Goal: Task Accomplishment & Management: Complete application form

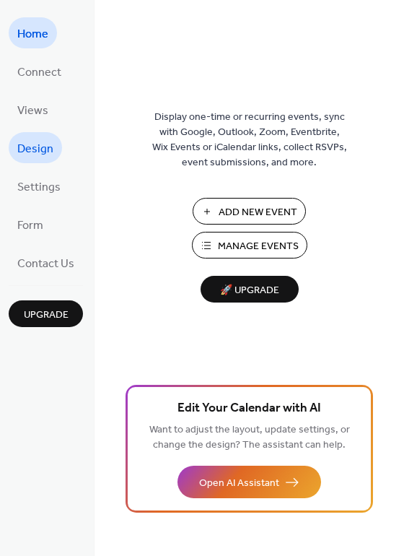
click at [33, 146] on span "Design" at bounding box center [35, 149] width 36 height 22
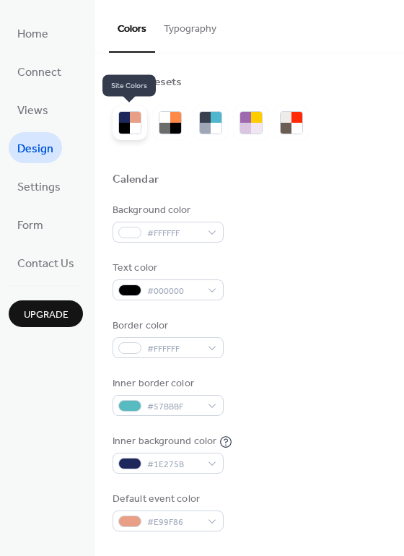
click at [126, 126] on div at bounding box center [124, 128] width 11 height 11
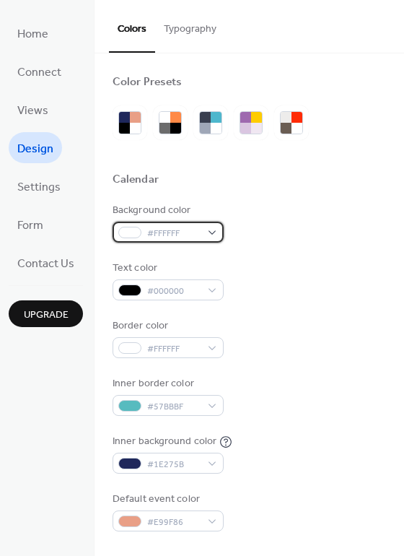
click at [188, 237] on span "#FFFFFF" at bounding box center [173, 233] width 53 height 15
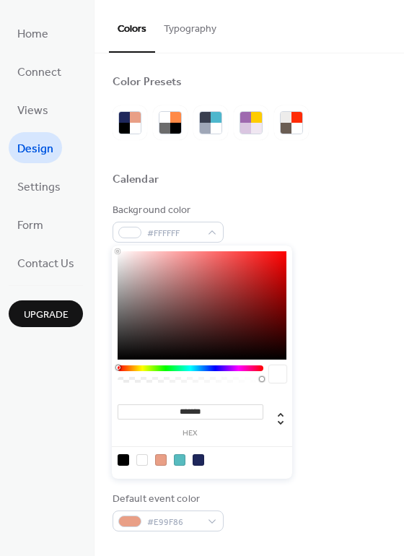
click at [261, 208] on div "Background color #FFFFFF" at bounding box center [250, 223] width 274 height 40
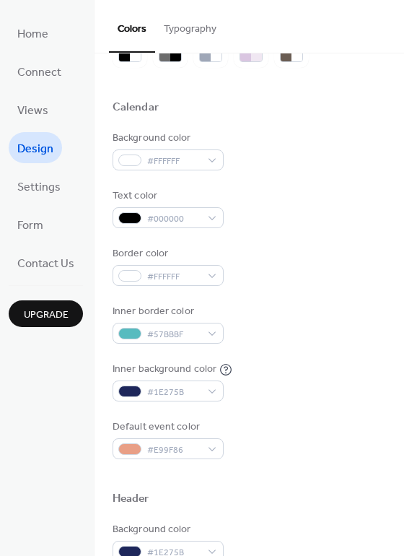
scroll to position [144, 0]
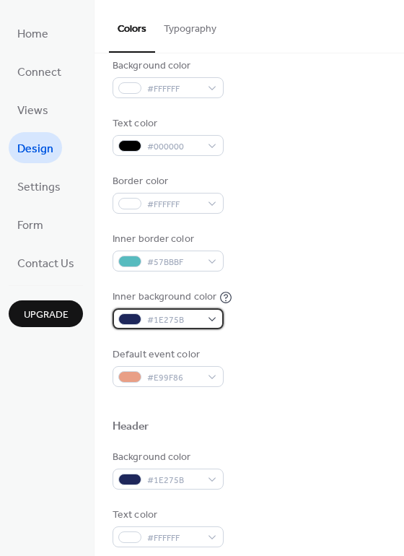
click at [200, 316] on div "#1E275B" at bounding box center [168, 318] width 111 height 21
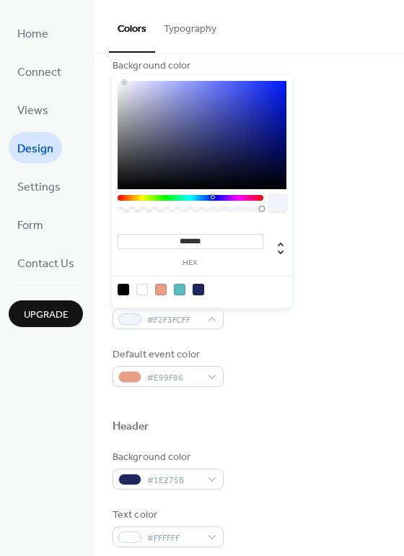
type input "*******"
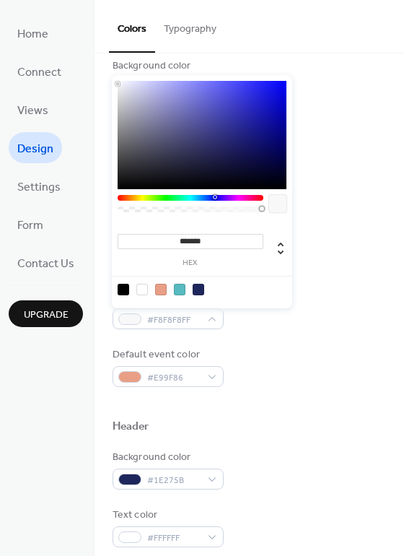
drag, startPoint x: 135, startPoint y: 90, endPoint x: 114, endPoint y: 84, distance: 21.9
click at [114, 84] on div "******* hex" at bounding box center [202, 191] width 180 height 233
click at [297, 365] on div "Default event color #E99F86" at bounding box center [250, 367] width 274 height 40
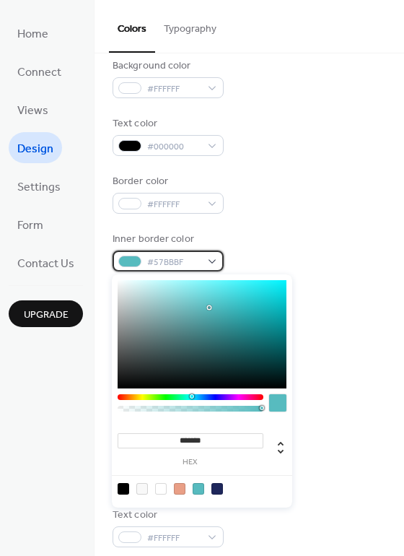
click at [196, 256] on span "#57BBBF" at bounding box center [173, 262] width 53 height 15
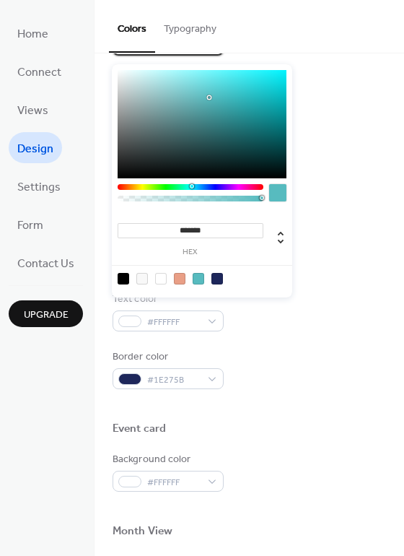
scroll to position [361, 0]
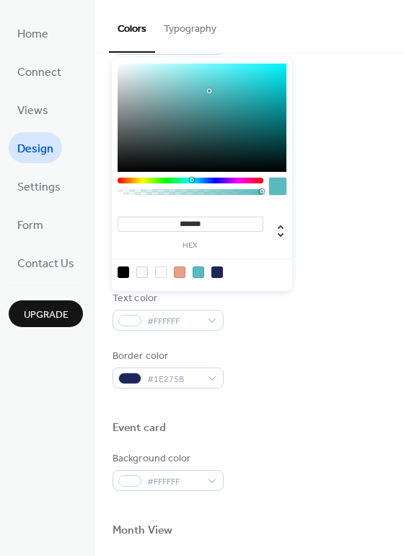
click at [313, 229] on div at bounding box center [250, 228] width 274 height 12
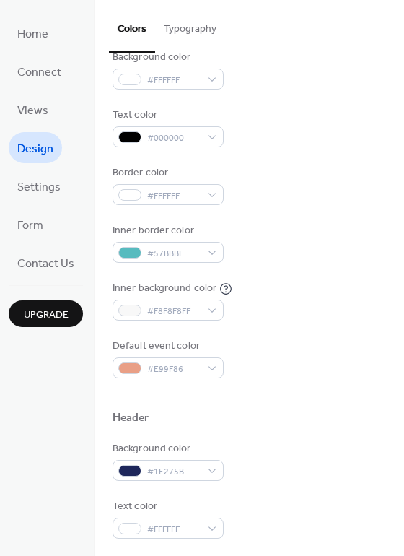
scroll to position [144, 0]
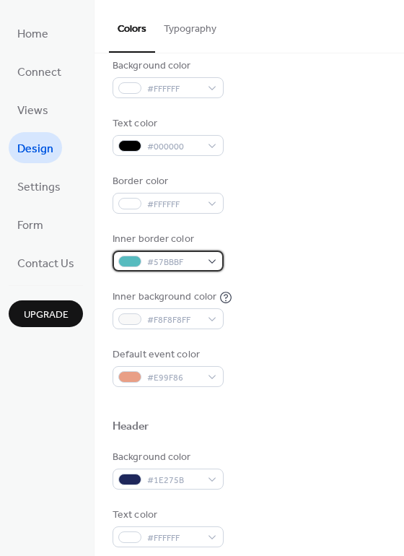
click at [201, 260] on div "#57BBBF" at bounding box center [168, 260] width 111 height 21
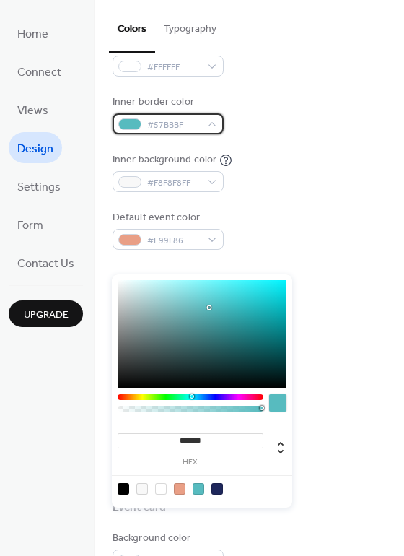
scroll to position [361, 0]
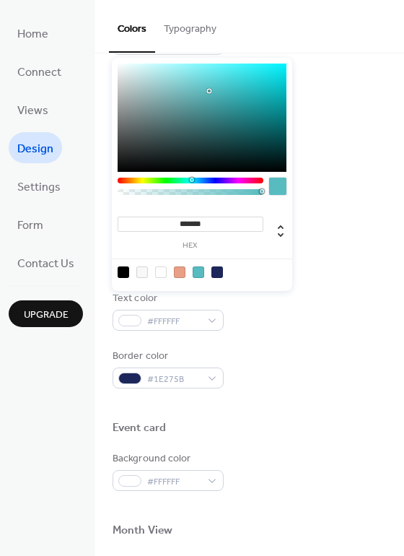
click at [214, 274] on div at bounding box center [217, 272] width 12 height 12
type input "*******"
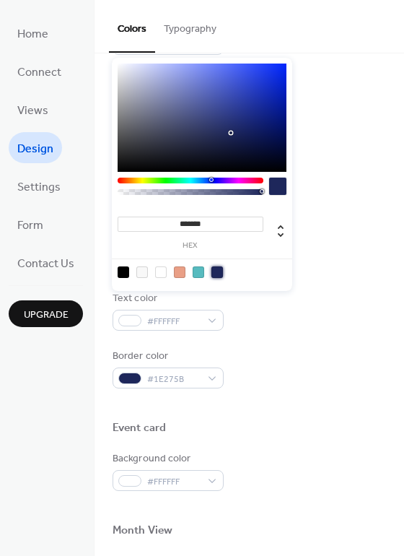
click at [234, 309] on div "Text color #FFFFFF" at bounding box center [250, 311] width 274 height 40
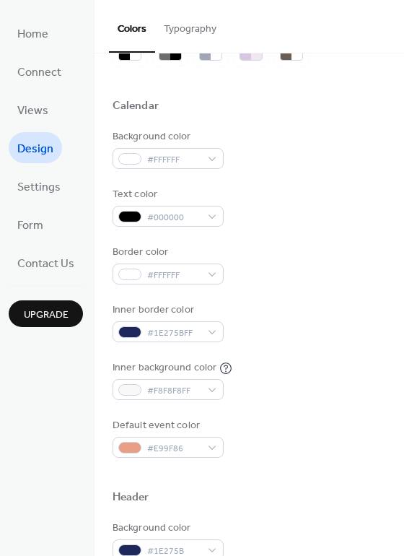
scroll to position [72, 0]
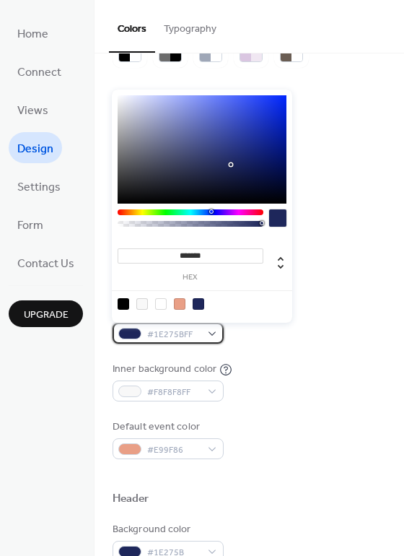
click at [182, 330] on span "#1E275BFF" at bounding box center [173, 334] width 53 height 15
click at [279, 351] on div "Background color #FFFFFF Text color #000000 Border color #FFFFFF Inner border c…" at bounding box center [250, 295] width 274 height 328
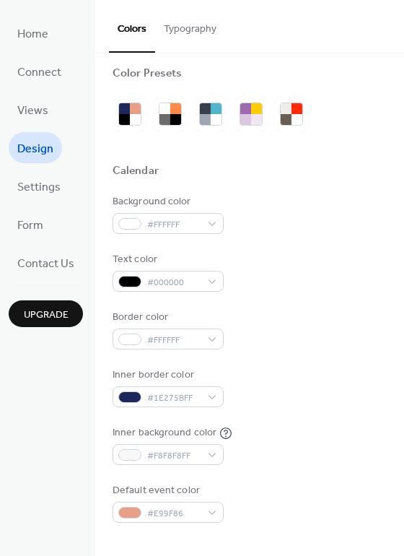
scroll to position [0, 0]
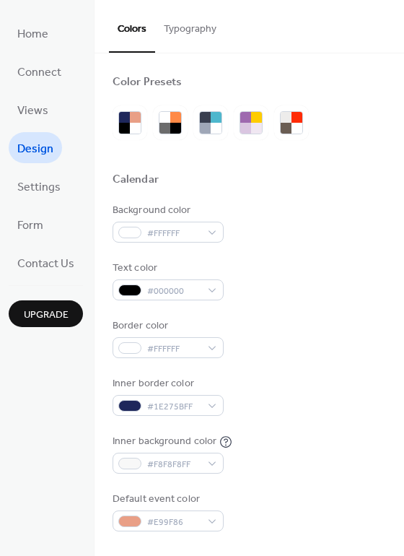
click at [216, 21] on button "Typography" at bounding box center [190, 25] width 70 height 51
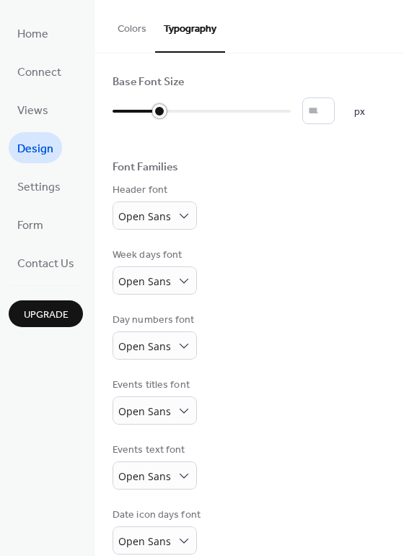
type input "**"
drag, startPoint x: 118, startPoint y: 115, endPoint x: 172, endPoint y: 115, distance: 53.4
click at [172, 115] on div at bounding box center [147, 111] width 68 height 23
click at [243, 186] on div "Header font Open Sans" at bounding box center [250, 206] width 274 height 47
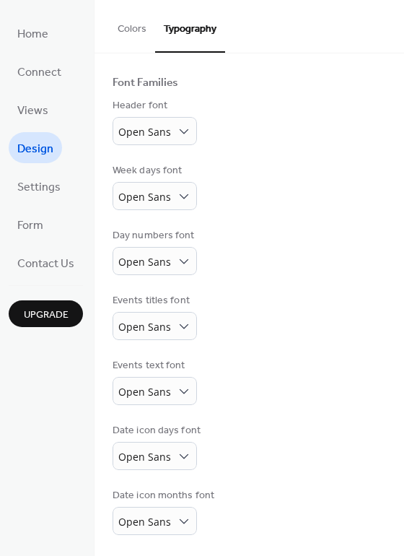
scroll to position [85, 0]
click at [134, 34] on button "Colors" at bounding box center [132, 25] width 46 height 51
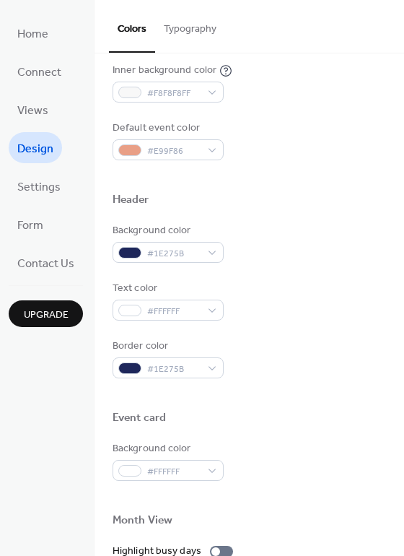
scroll to position [374, 0]
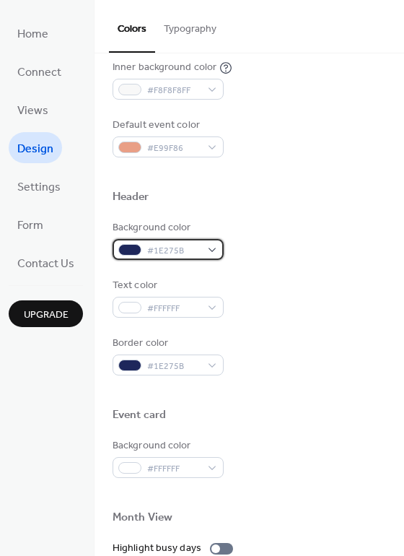
click at [167, 253] on span "#1E275B" at bounding box center [173, 250] width 53 height 15
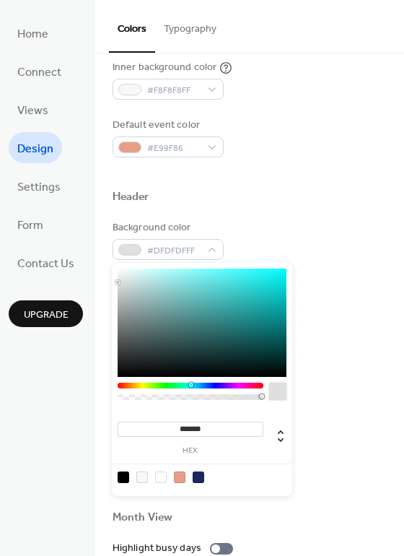
type input "*******"
drag, startPoint x: 145, startPoint y: 349, endPoint x: 114, endPoint y: 261, distance: 94.0
click at [114, 261] on div "******* hex" at bounding box center [202, 378] width 180 height 236
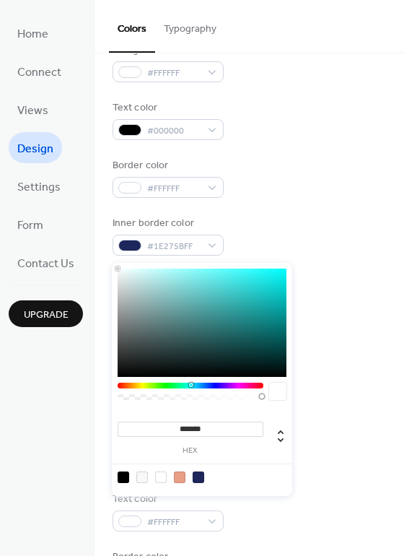
scroll to position [157, 0]
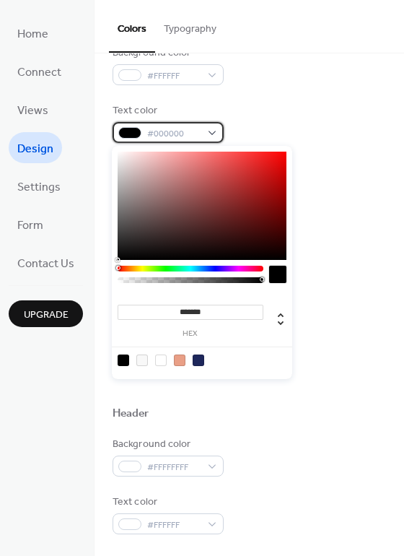
click at [163, 134] on span "#000000" at bounding box center [173, 133] width 53 height 15
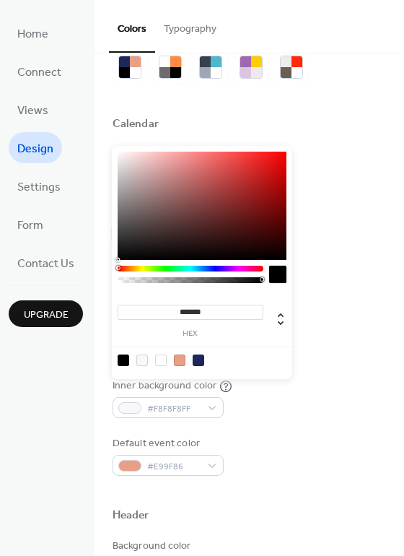
scroll to position [13, 0]
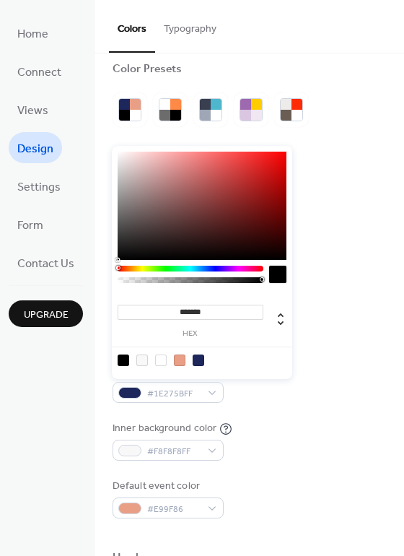
click at [378, 204] on div "Background color #FFFFFF" at bounding box center [250, 210] width 274 height 40
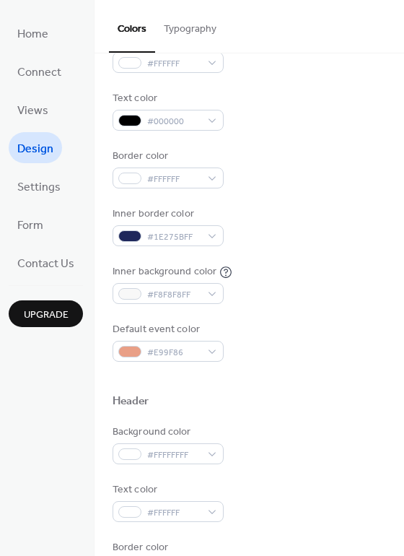
scroll to position [230, 0]
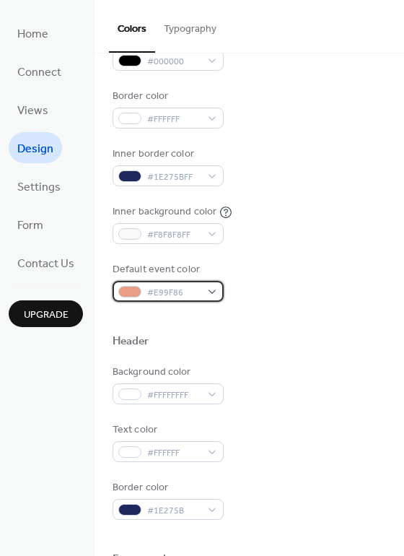
click at [211, 297] on div "#E99F86" at bounding box center [168, 291] width 111 height 21
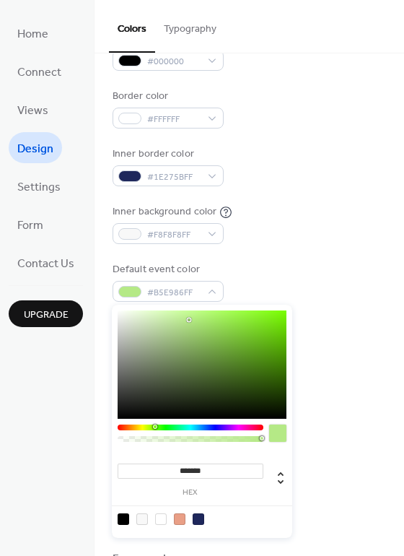
drag, startPoint x: 146, startPoint y: 427, endPoint x: 156, endPoint y: 429, distance: 10.2
click at [155, 429] on div at bounding box center [191, 427] width 146 height 6
click at [156, 429] on div at bounding box center [191, 427] width 146 height 6
type input "*******"
drag, startPoint x: 223, startPoint y: 337, endPoint x: 232, endPoint y: 393, distance: 57.1
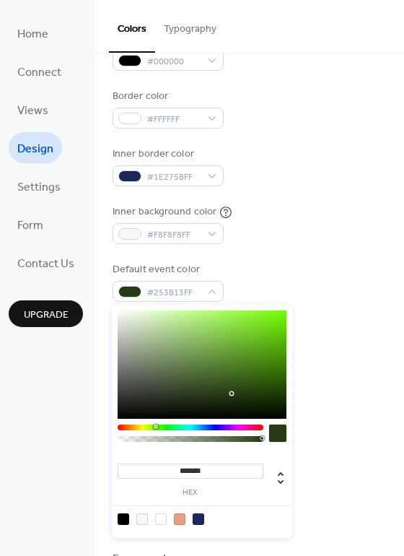
click at [232, 393] on div at bounding box center [202, 364] width 169 height 108
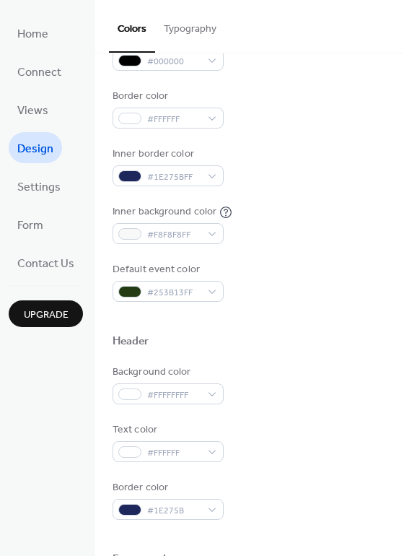
click at [294, 243] on div "Inner background color #F8F8F8FF" at bounding box center [250, 224] width 274 height 40
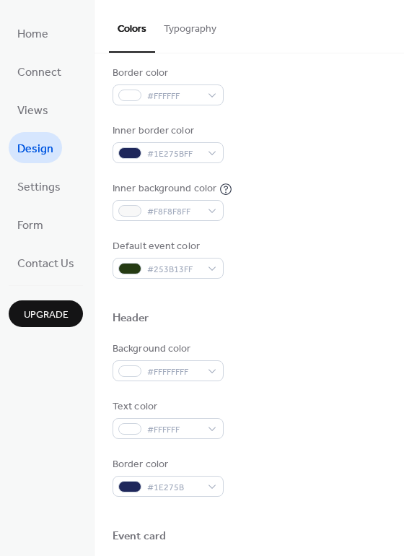
scroll to position [361, 0]
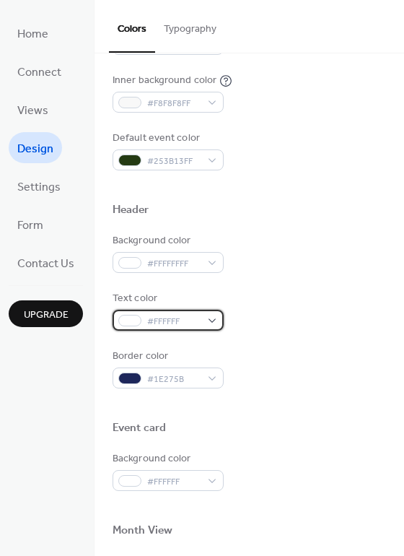
click at [186, 319] on span "#FFFFFF" at bounding box center [173, 321] width 53 height 15
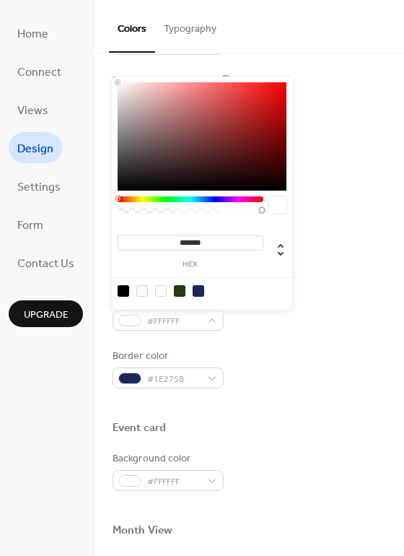
click at [123, 293] on div at bounding box center [124, 291] width 12 height 12
type input "*******"
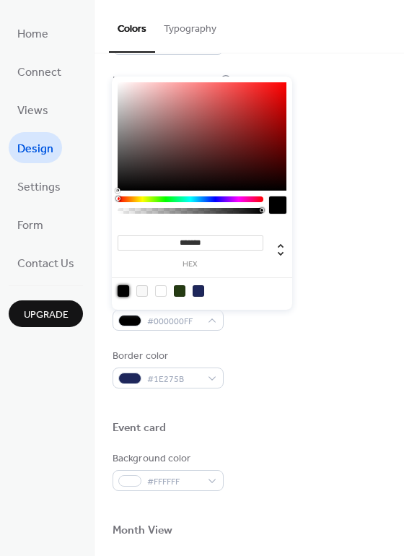
click at [259, 344] on div "Background color #FFFFFFFF Text color #000000FF Border color #1E275B" at bounding box center [250, 310] width 274 height 155
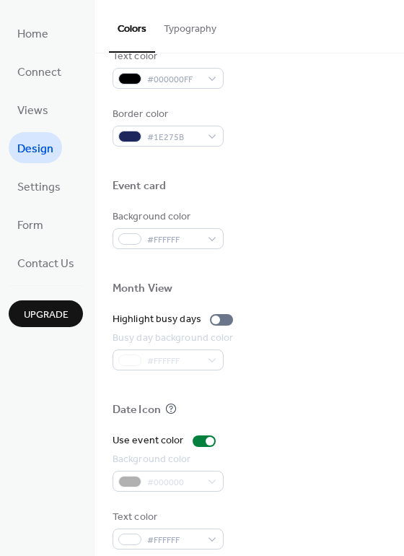
scroll to position [618, 0]
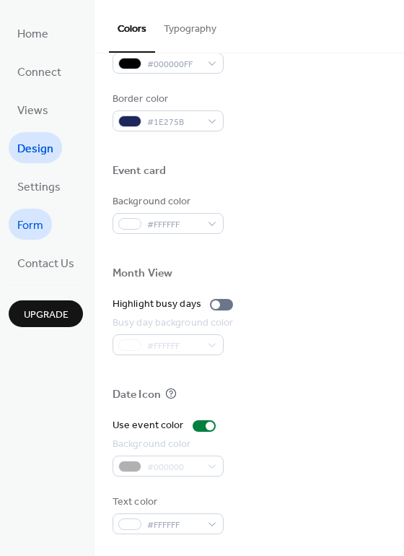
click at [26, 213] on link "Form" at bounding box center [30, 224] width 43 height 31
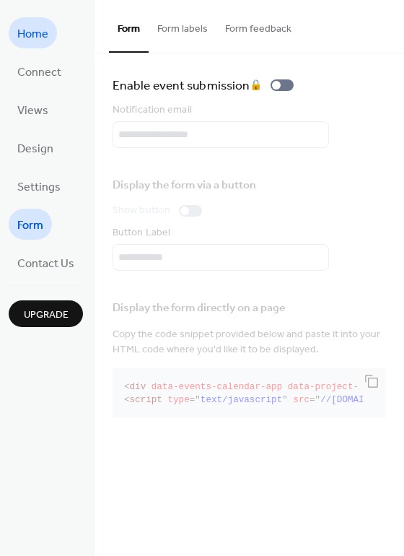
click at [36, 43] on span "Home" at bounding box center [32, 34] width 31 height 22
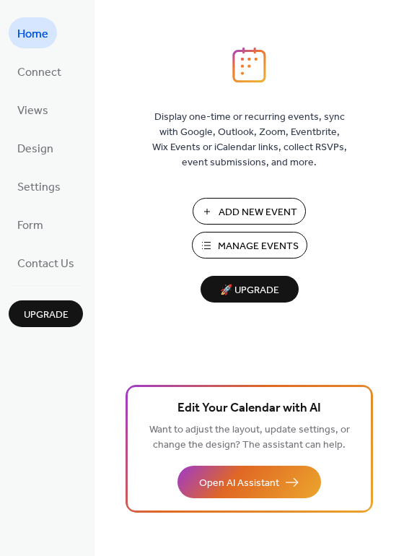
drag, startPoint x: 261, startPoint y: 197, endPoint x: 265, endPoint y: 207, distance: 10.7
click at [262, 196] on div "Display one-time or recurring events, sync with Google, Outlook, Zoom, Eventbri…" at bounding box center [250, 301] width 310 height 509
click at [265, 210] on span "Add New Event" at bounding box center [258, 212] width 79 height 15
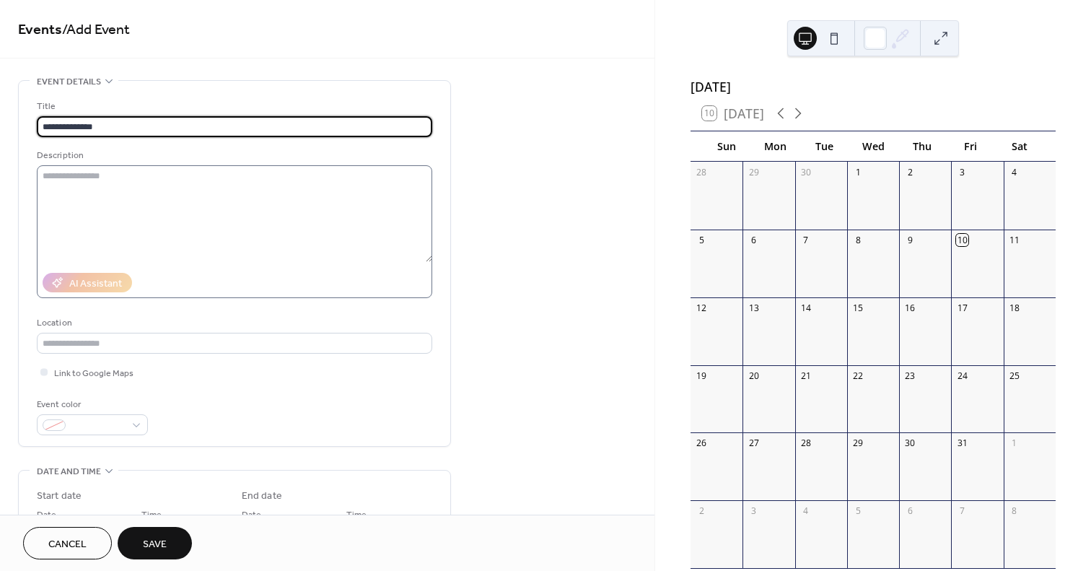
type input "**********"
click at [288, 222] on textarea at bounding box center [235, 213] width 396 height 97
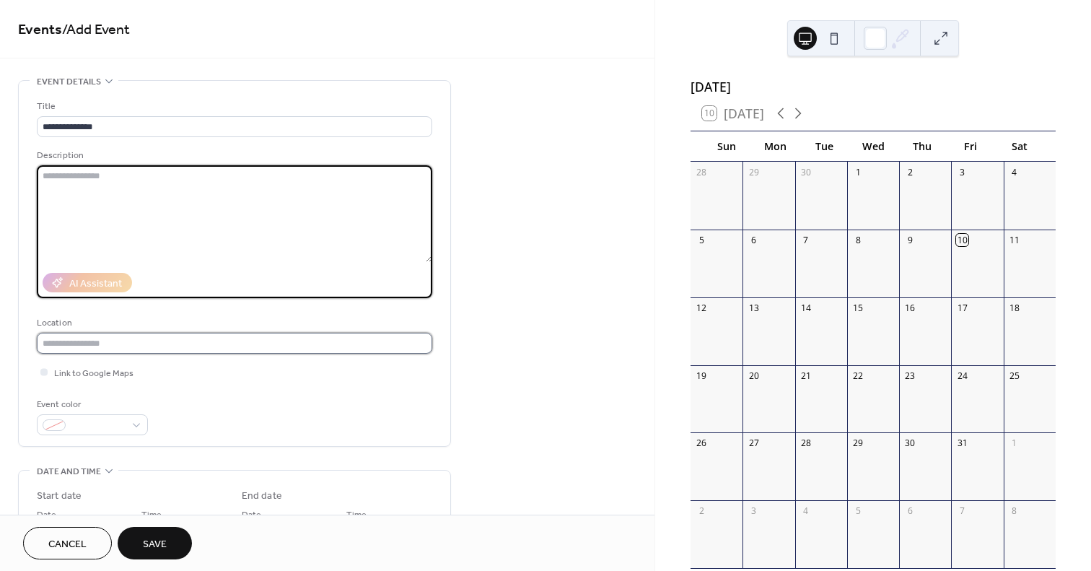
click at [190, 343] on input "text" at bounding box center [235, 343] width 396 height 21
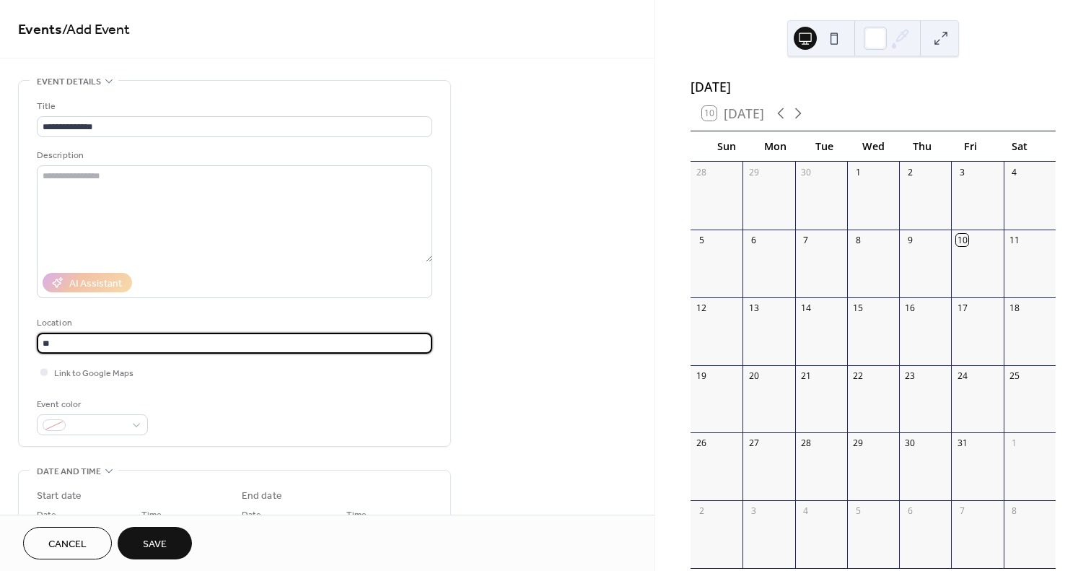
type input "*"
type input "****"
click at [126, 371] on span "Link to Google Maps" at bounding box center [93, 373] width 79 height 15
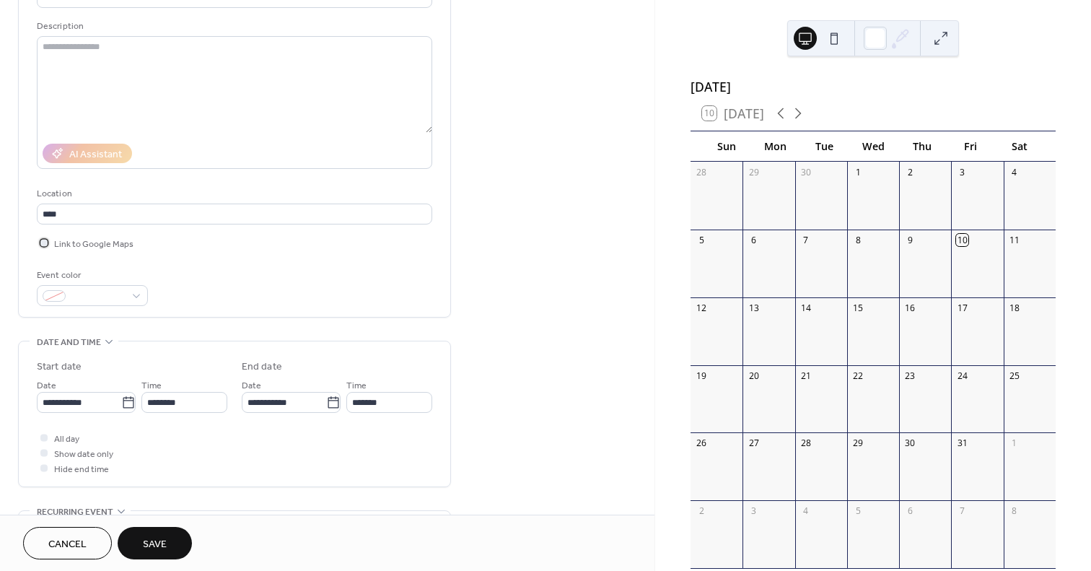
scroll to position [144, 0]
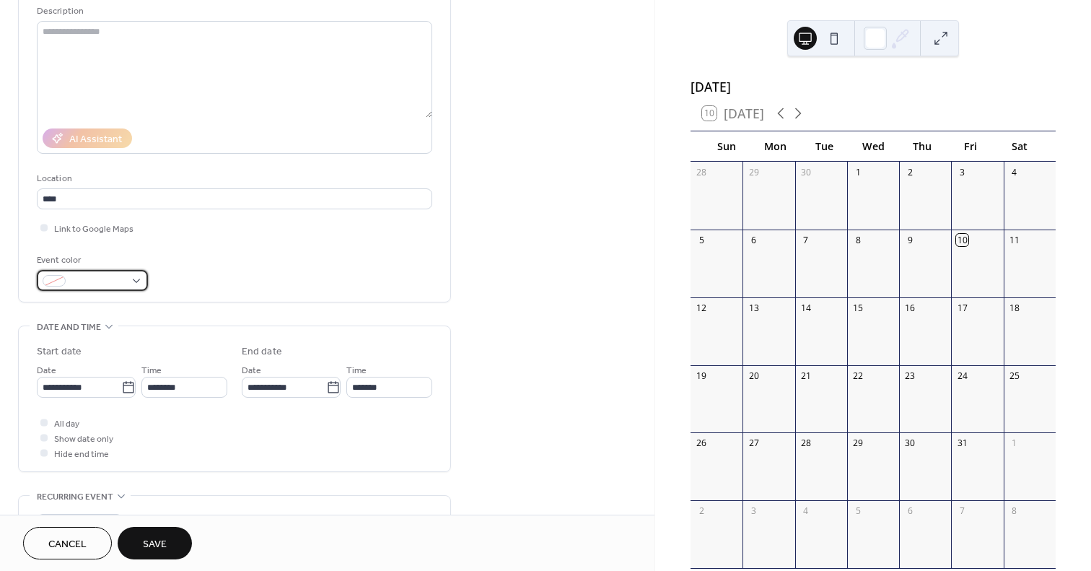
click at [68, 274] on div at bounding box center [92, 280] width 111 height 21
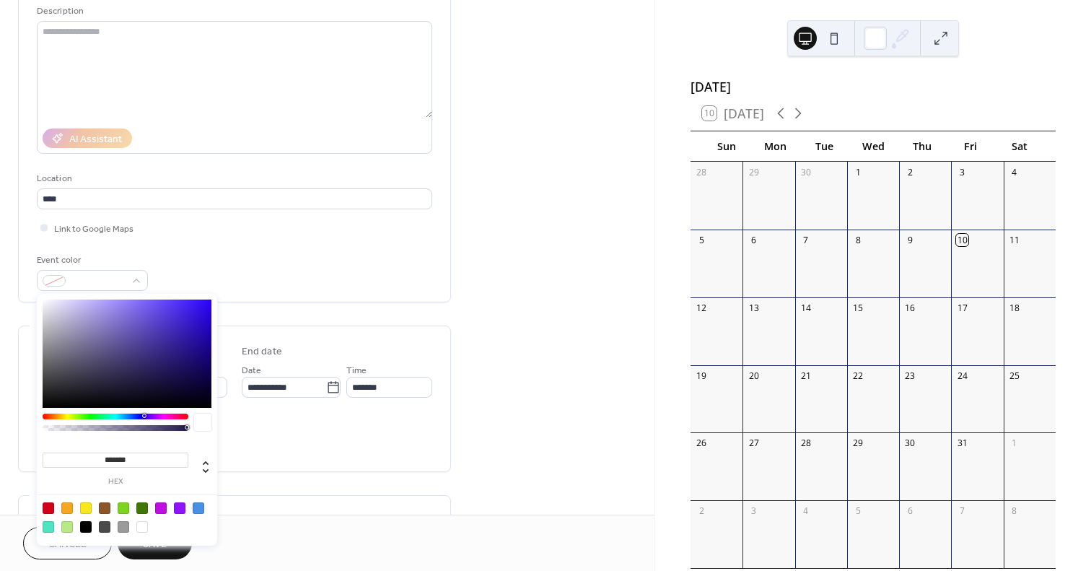
click at [144, 503] on div at bounding box center [142, 508] width 12 height 12
type input "*******"
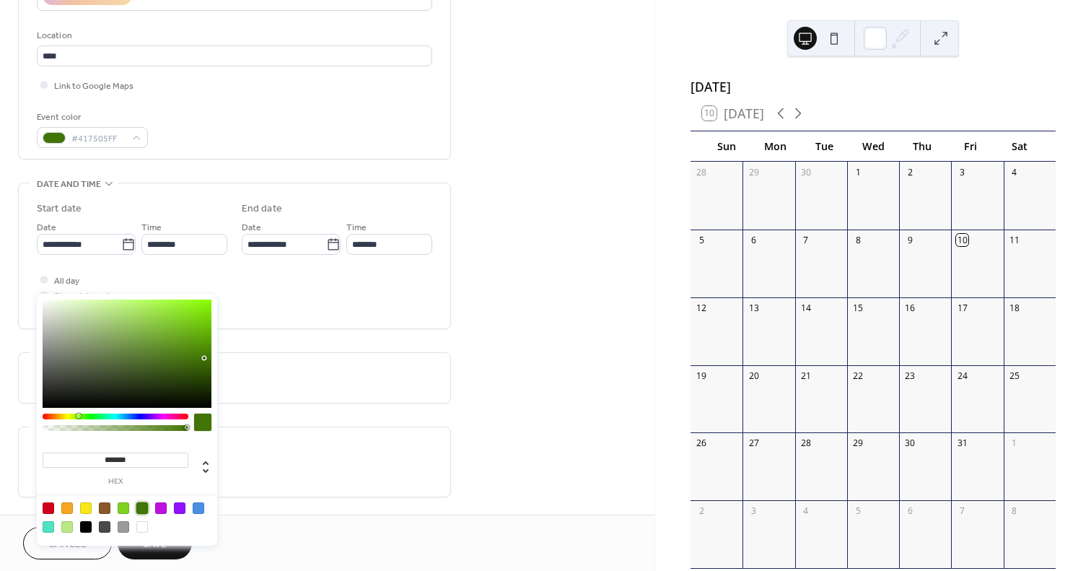
scroll to position [289, 0]
click at [123, 242] on icon at bounding box center [128, 243] width 11 height 12
click at [119, 242] on input "**********" at bounding box center [79, 242] width 84 height 21
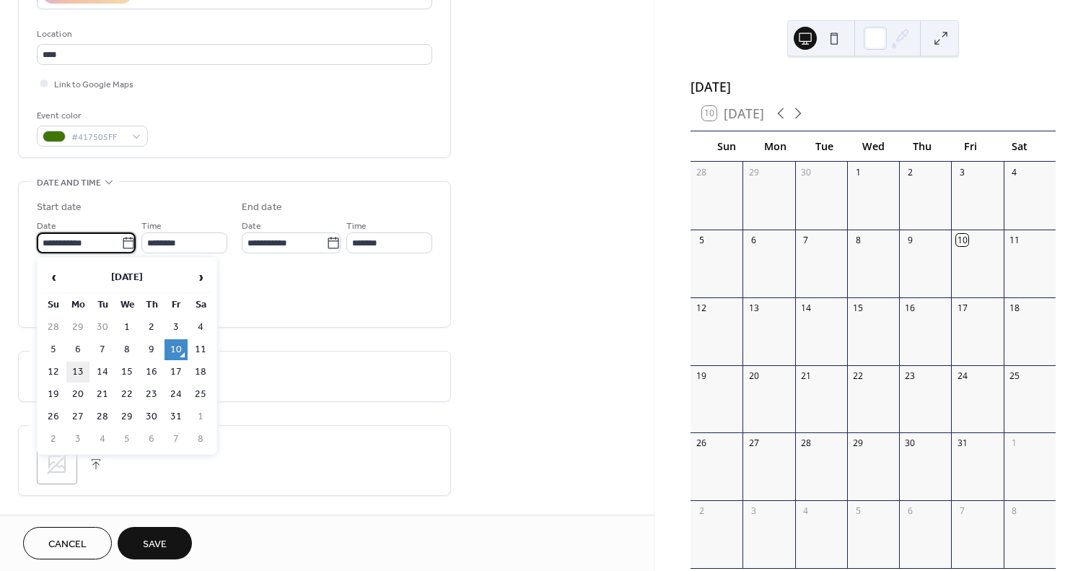
click at [85, 372] on td "13" at bounding box center [77, 372] width 23 height 21
type input "**********"
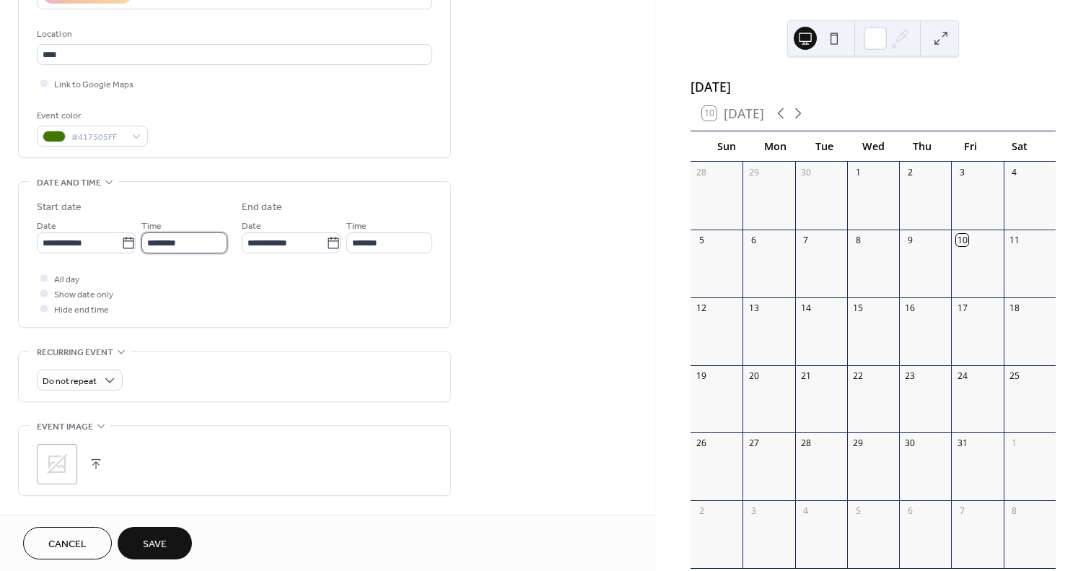
click at [206, 244] on input "********" at bounding box center [184, 242] width 86 height 21
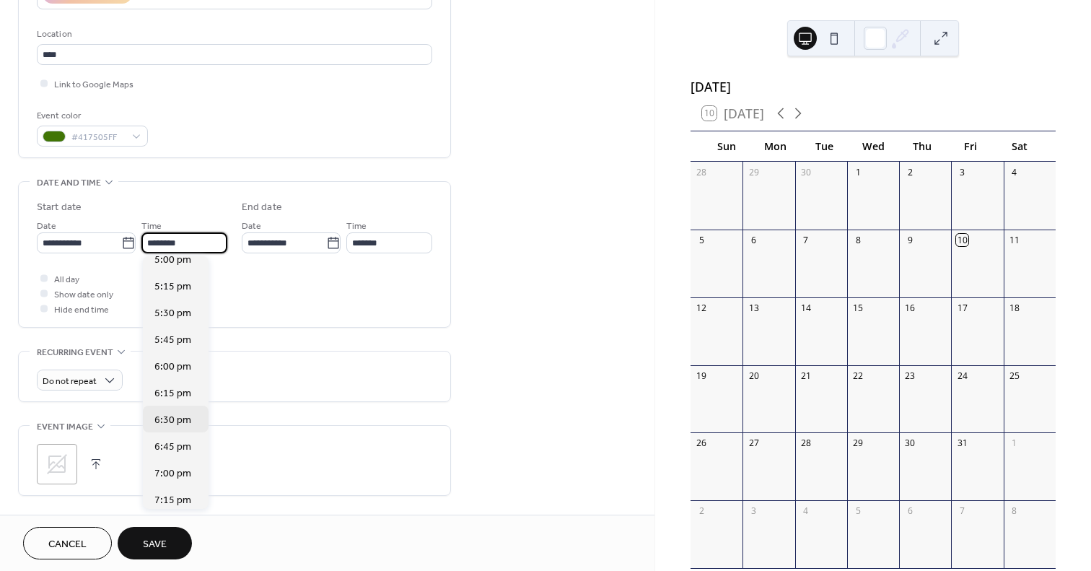
scroll to position [1931, 0]
click at [168, 369] on span "7:00 pm" at bounding box center [172, 369] width 37 height 15
type input "*******"
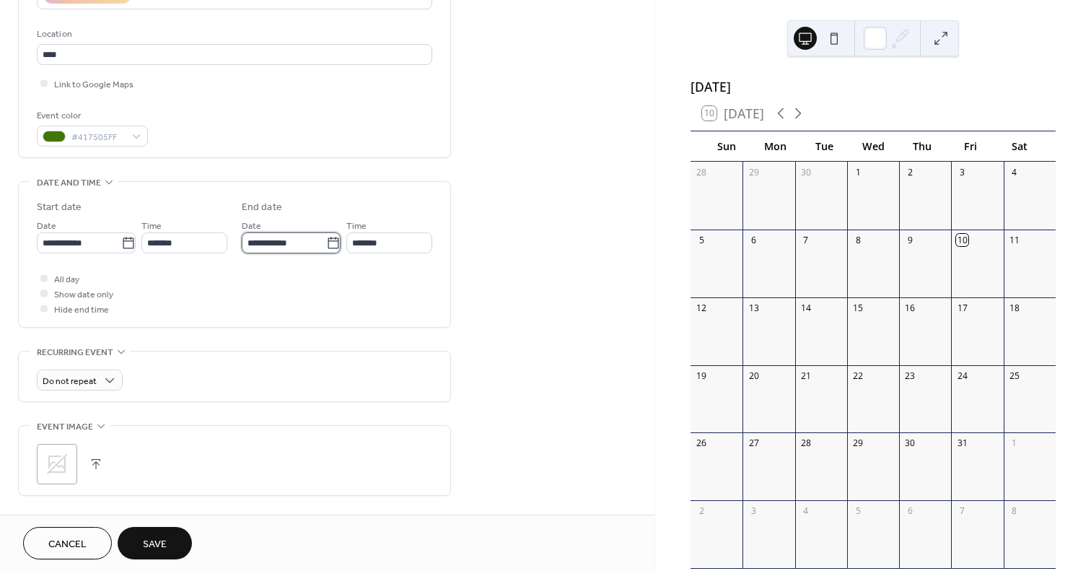
click at [301, 235] on input "**********" at bounding box center [284, 242] width 84 height 21
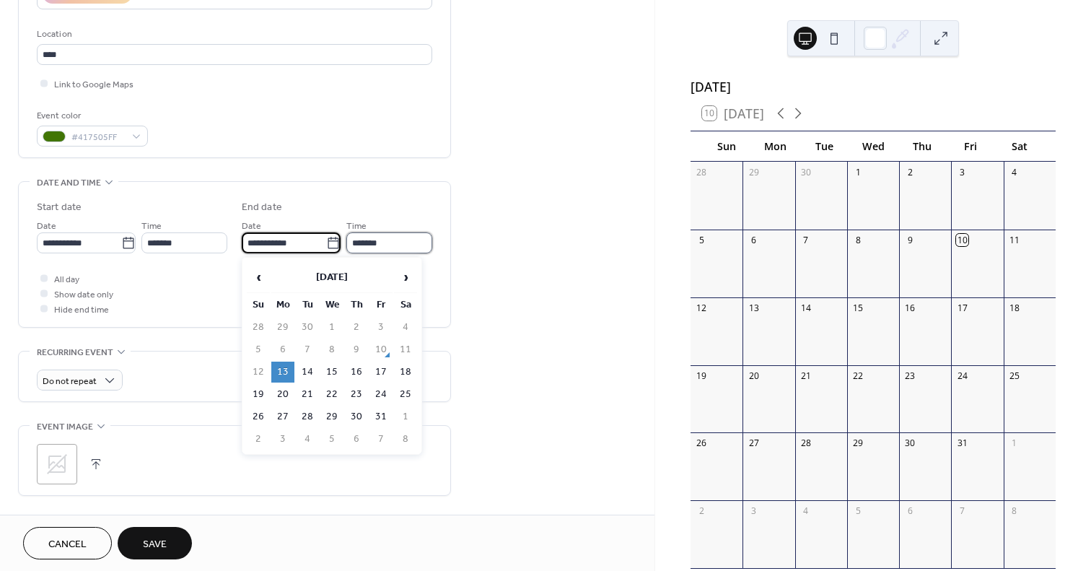
click at [390, 233] on input "*******" at bounding box center [389, 242] width 86 height 21
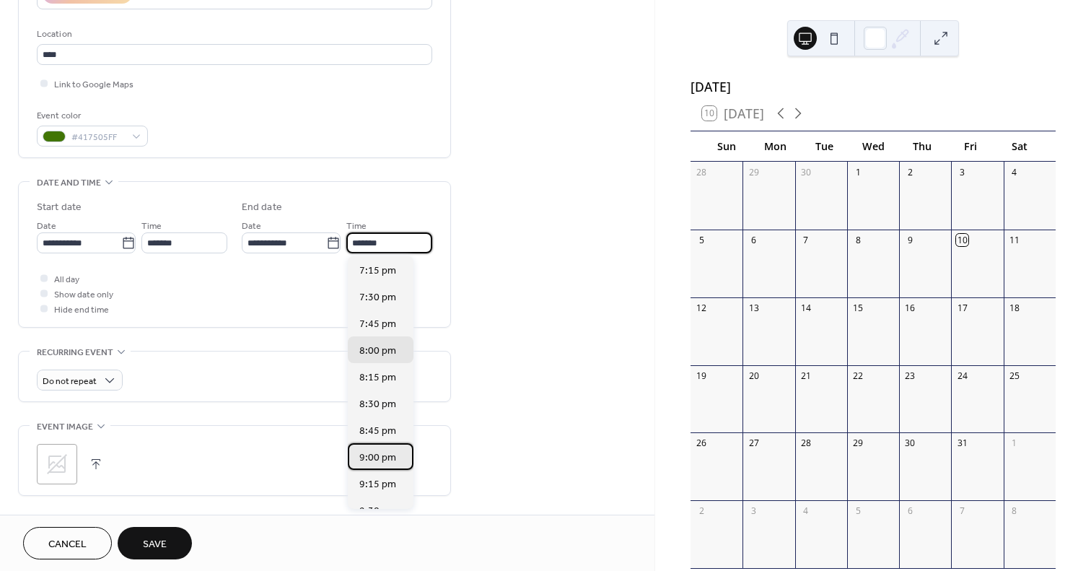
click at [380, 465] on div "9:00 pm" at bounding box center [381, 456] width 66 height 27
type input "*******"
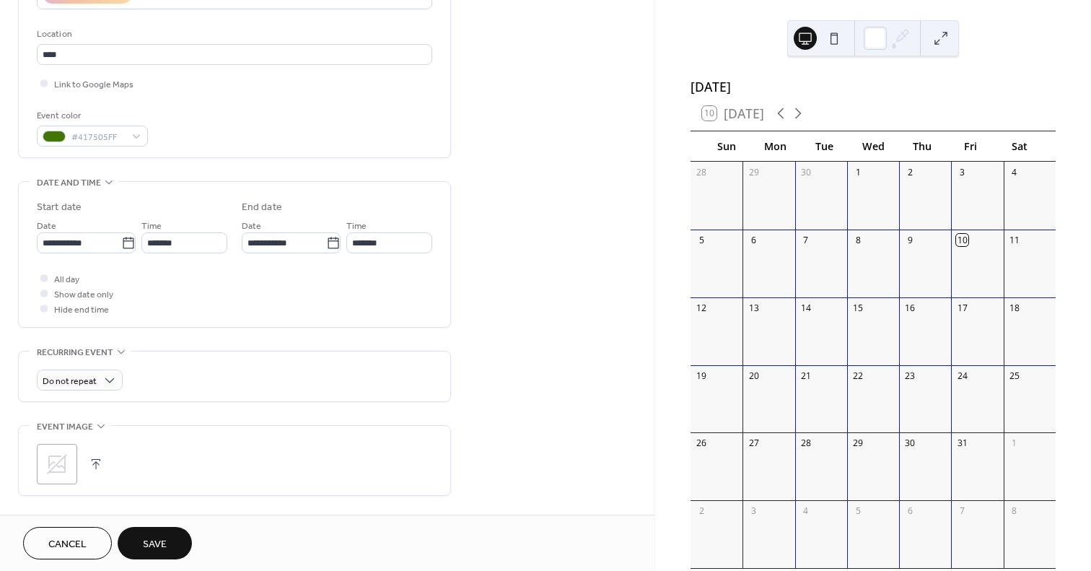
click at [226, 304] on div "All day Show date only Hide end time" at bounding box center [235, 293] width 396 height 45
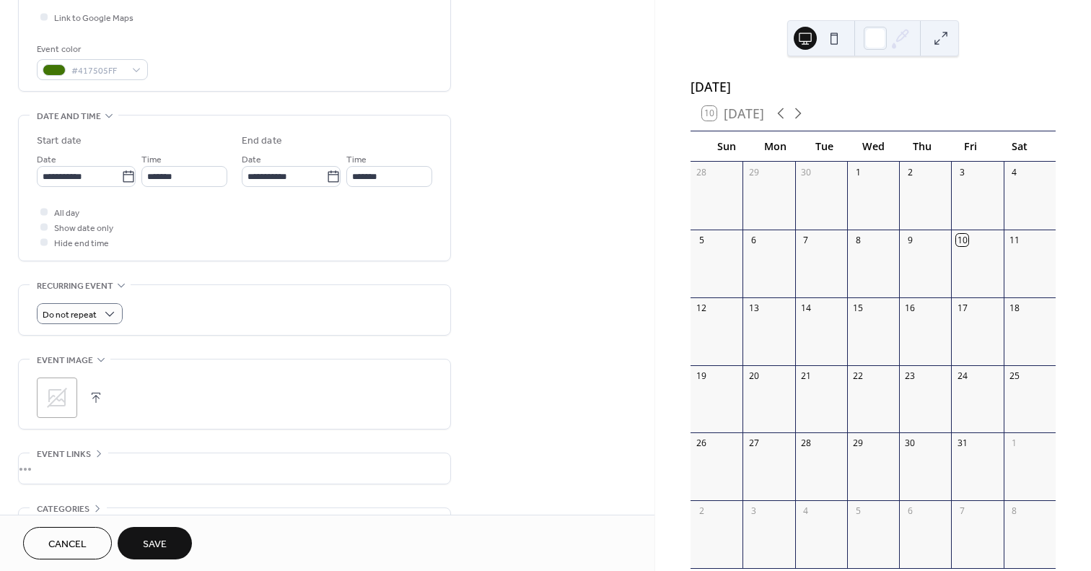
scroll to position [361, 0]
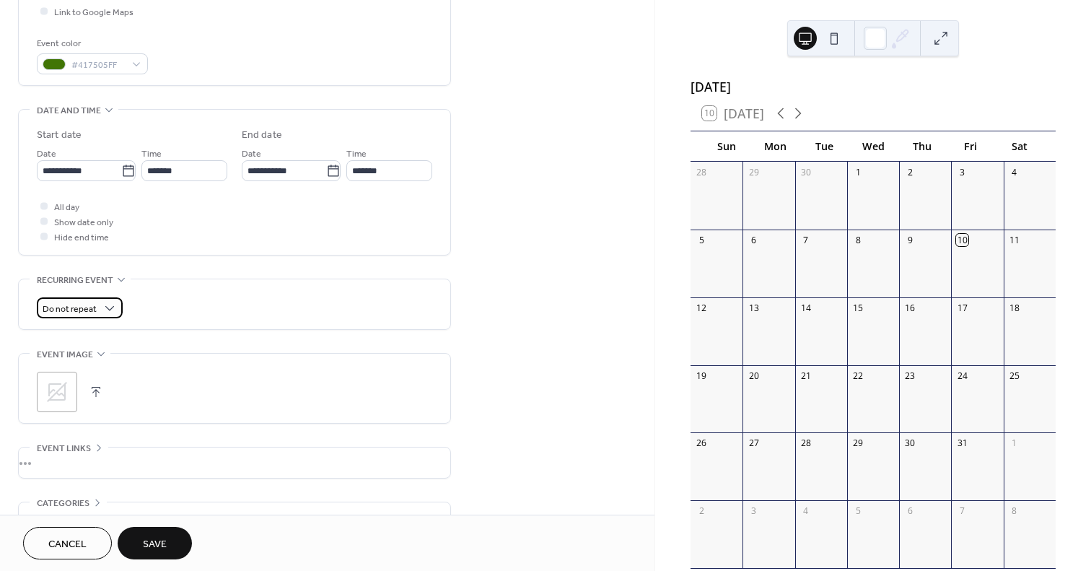
click at [81, 301] on span "Do not repeat" at bounding box center [70, 309] width 54 height 17
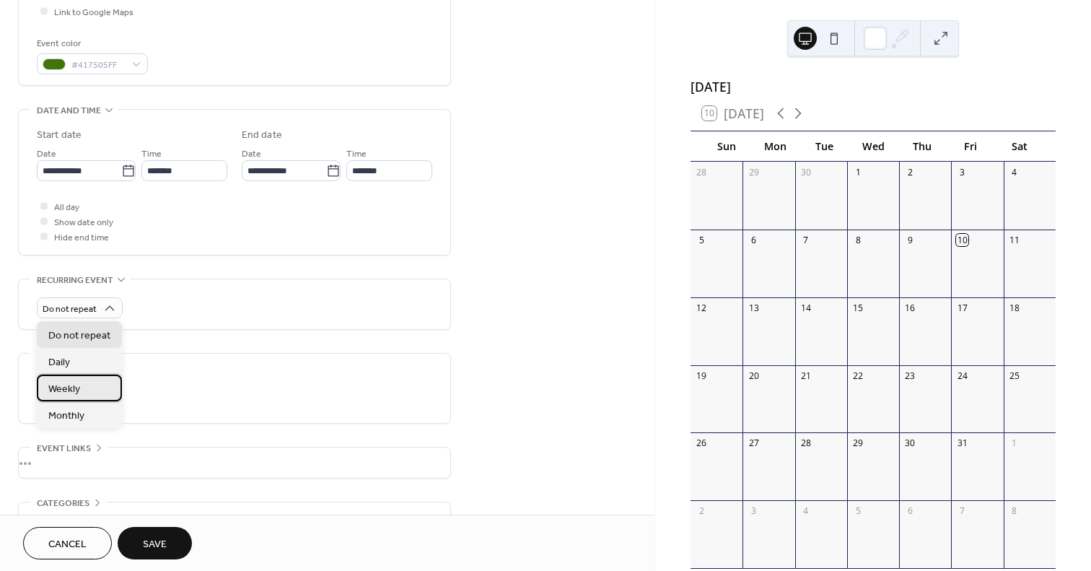
click at [91, 384] on div "Weekly" at bounding box center [79, 388] width 85 height 27
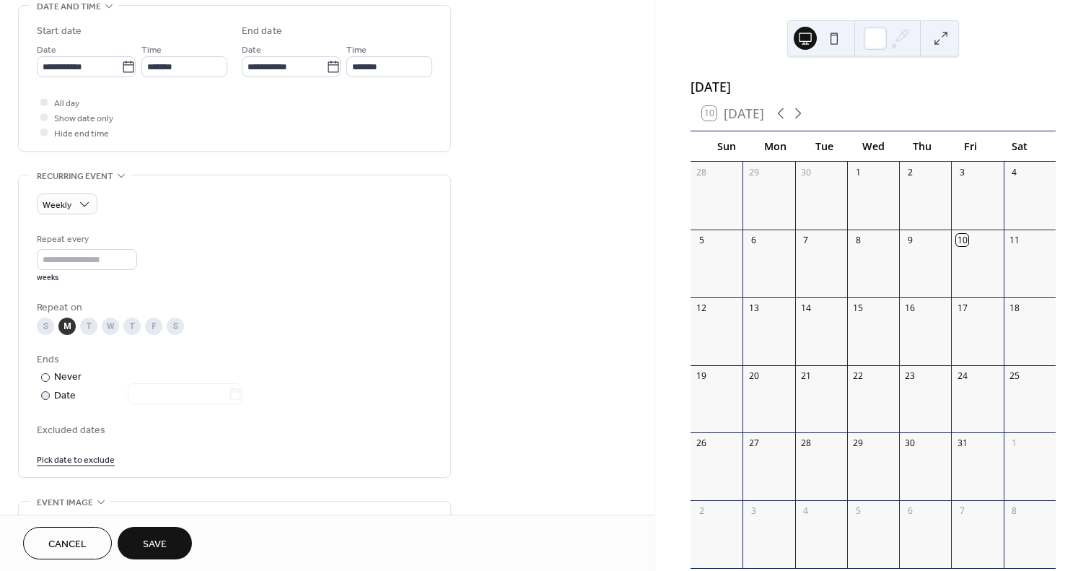
scroll to position [505, 0]
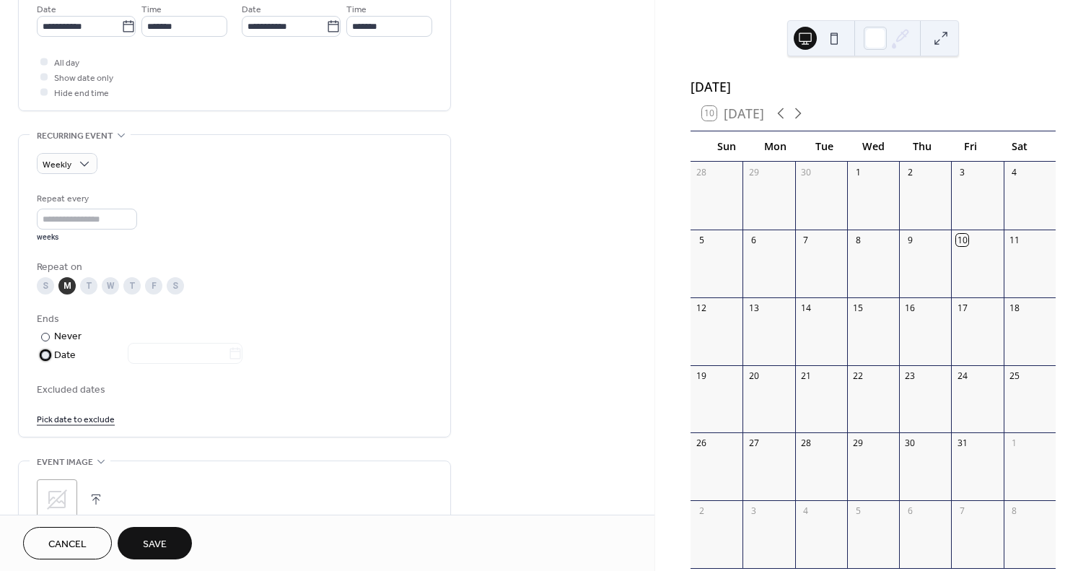
click at [66, 355] on div "Date" at bounding box center [148, 355] width 188 height 17
click at [61, 341] on div "Never" at bounding box center [68, 336] width 28 height 15
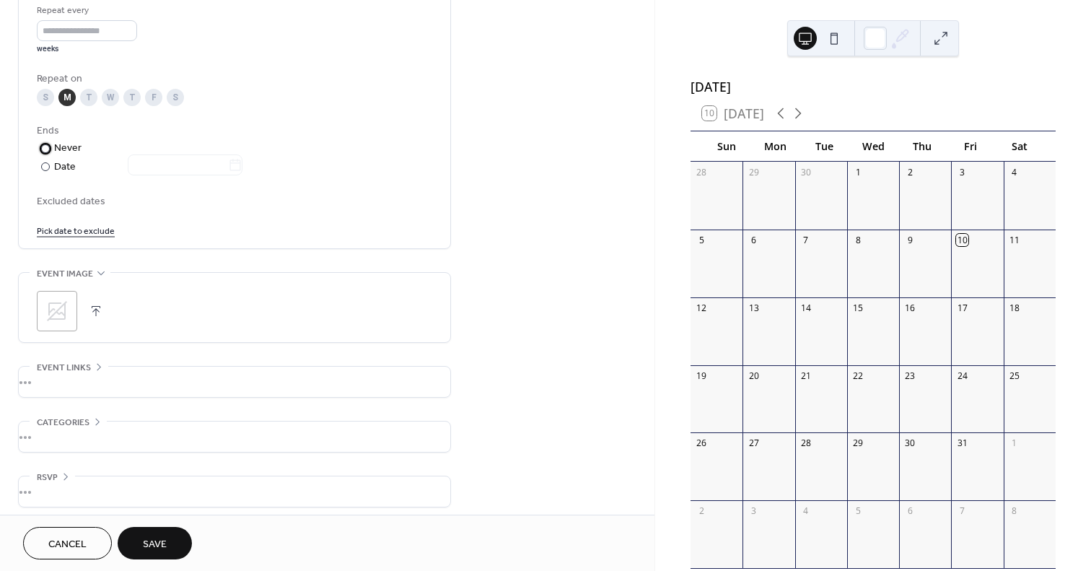
scroll to position [701, 0]
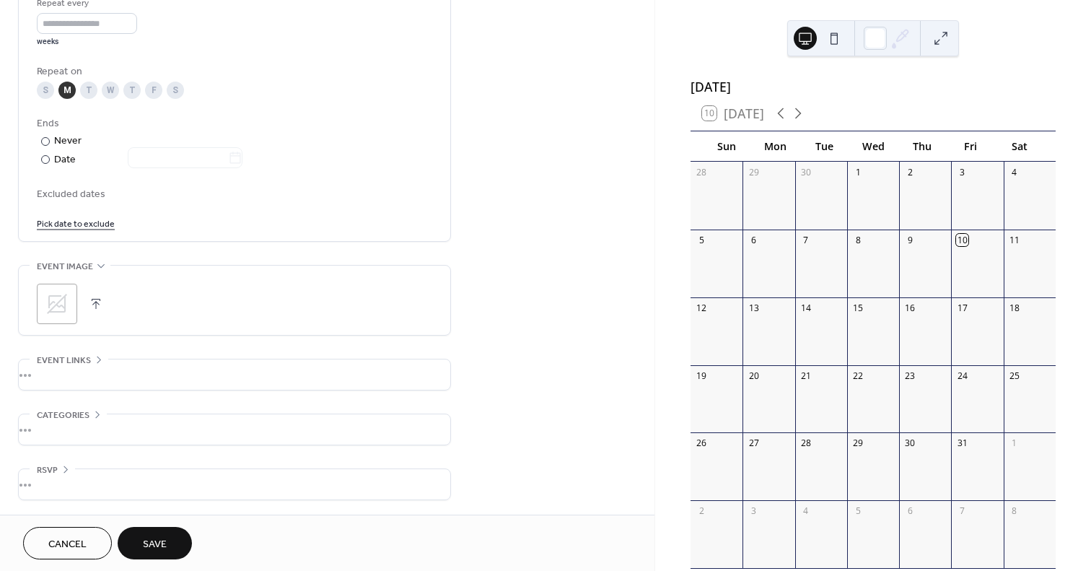
click at [156, 537] on span "Save" at bounding box center [155, 544] width 24 height 15
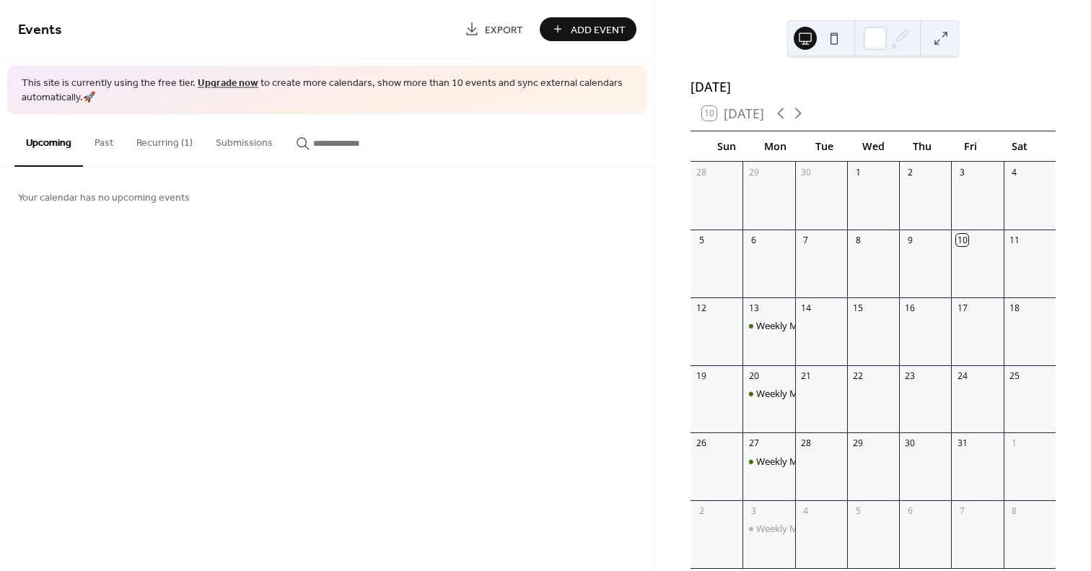
click at [150, 143] on button "Recurring (1)" at bounding box center [164, 139] width 79 height 51
click at [33, 147] on button "Upcoming" at bounding box center [48, 139] width 69 height 51
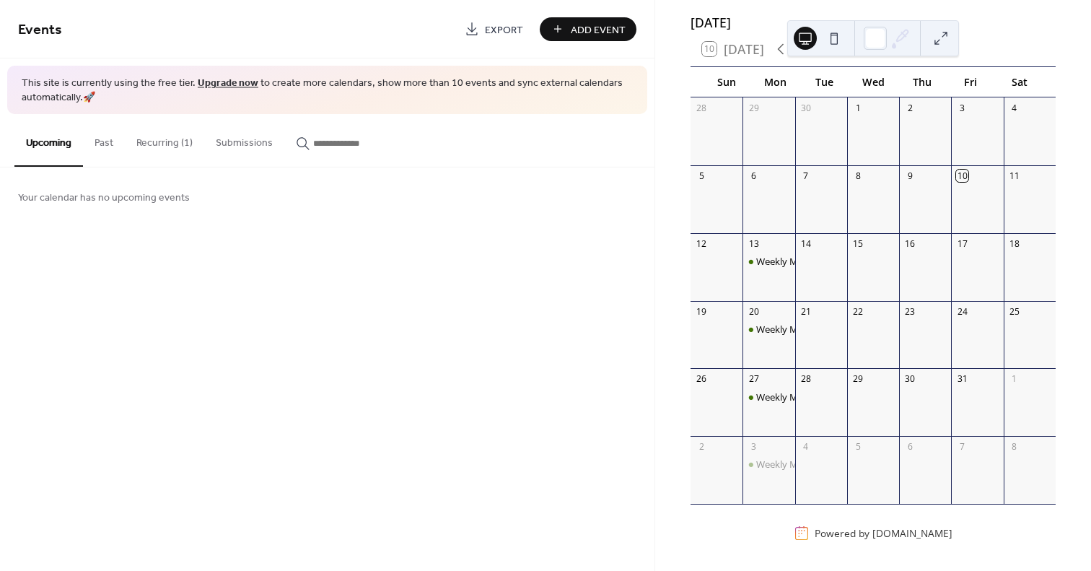
scroll to position [73, 0]
